Goal: Transaction & Acquisition: Purchase product/service

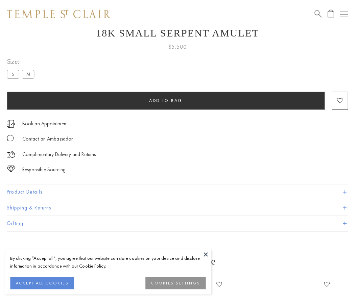
scroll to position [27, 0]
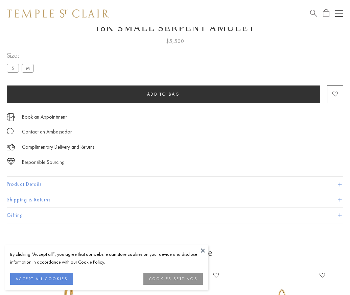
click at [163, 94] on span "Add to bag" at bounding box center [163, 94] width 33 height 6
